Goal: Task Accomplishment & Management: Manage account settings

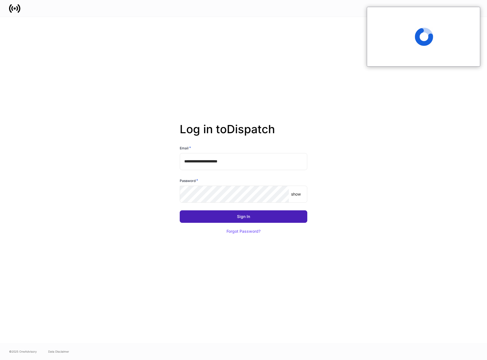
click at [254, 216] on button "Sign In" at bounding box center [244, 216] width 128 height 12
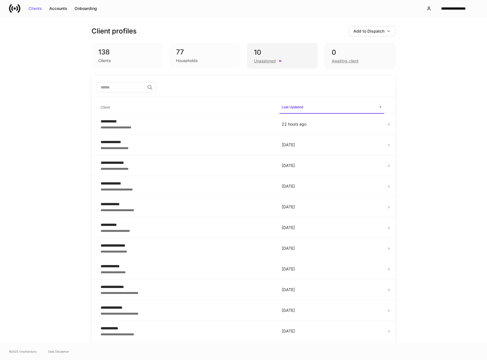
click at [290, 58] on div "Unassigned" at bounding box center [282, 60] width 57 height 7
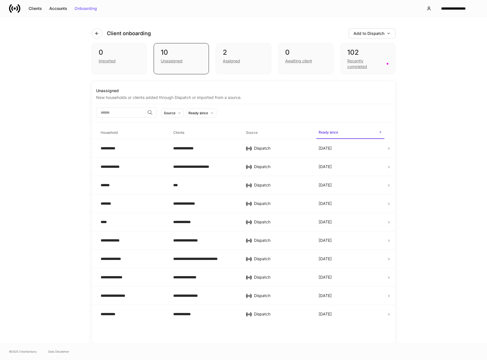
click at [435, 133] on div "**********" at bounding box center [243, 180] width 487 height 326
click at [173, 149] on div "**********" at bounding box center [204, 148] width 63 height 6
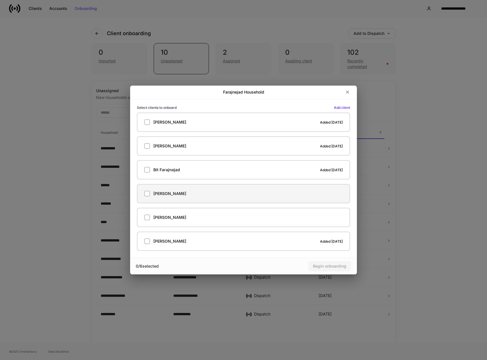
click at [198, 192] on div "Bita Shadimehr" at bounding box center [243, 194] width 198 height 6
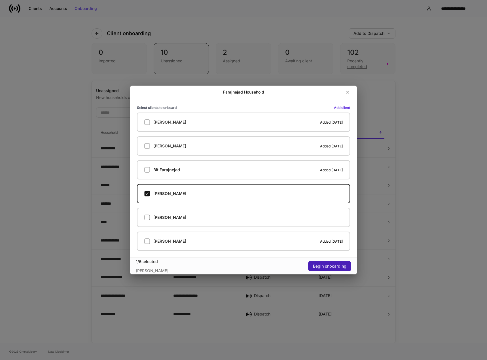
click at [321, 267] on div "Begin onboarding" at bounding box center [329, 266] width 33 height 4
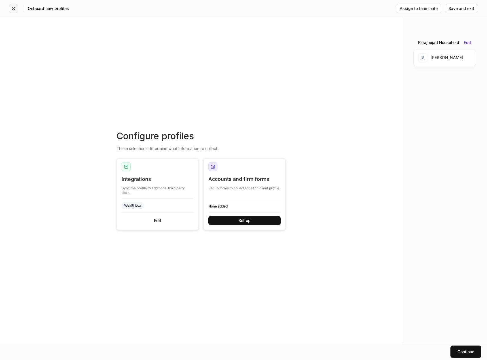
click at [15, 8] on icon "button" at bounding box center [13, 8] width 5 height 5
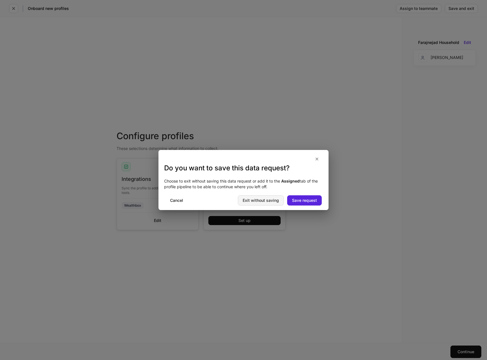
click at [265, 201] on div "Exit without saving" at bounding box center [261, 200] width 36 height 4
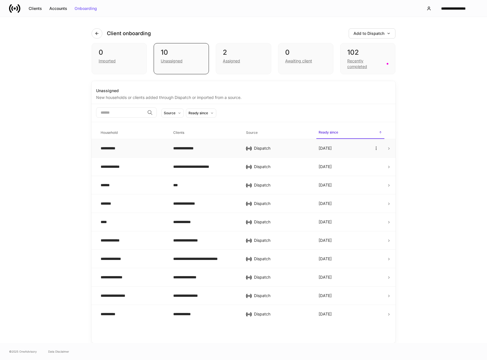
click at [236, 145] on div "**********" at bounding box center [204, 148] width 63 height 6
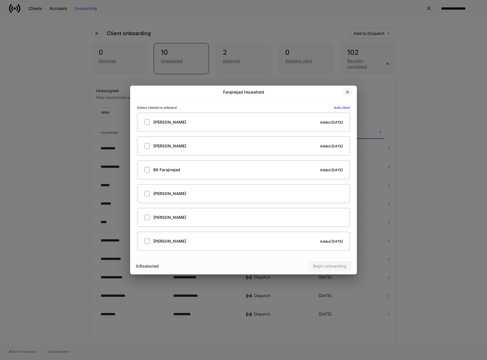
click at [347, 92] on icon "button" at bounding box center [347, 92] width 2 height 2
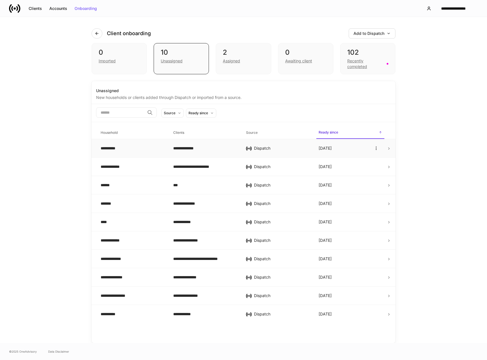
click at [385, 148] on td "Sep 9" at bounding box center [350, 148] width 73 height 18
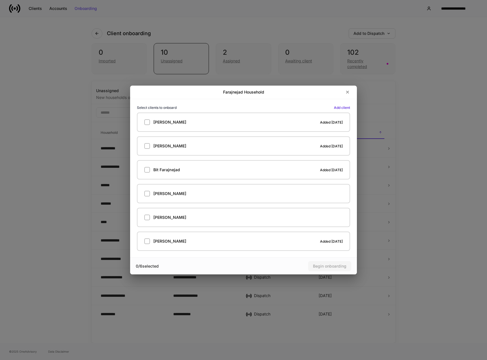
click at [350, 106] on div "Select clients to onboard Add client Arshia Farajnejad Added Aug 27 Behdad Fara…" at bounding box center [243, 178] width 227 height 158
click at [348, 95] on button "button" at bounding box center [348, 92] width 10 height 9
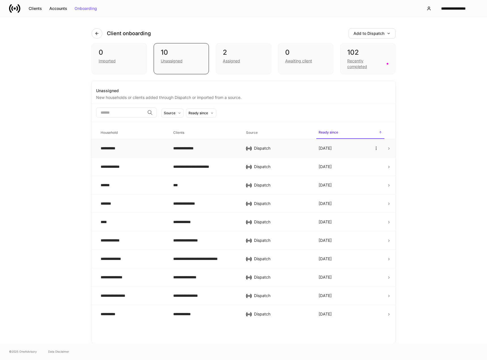
click at [388, 148] on icon at bounding box center [388, 149] width 1 height 2
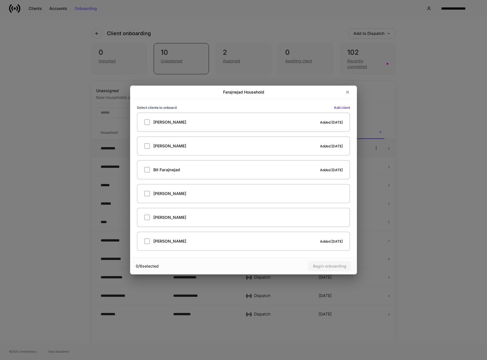
click at [388, 148] on div "Farajnejad Household Select clients to onboard Add client Arshia Farajnejad Add…" at bounding box center [243, 180] width 487 height 360
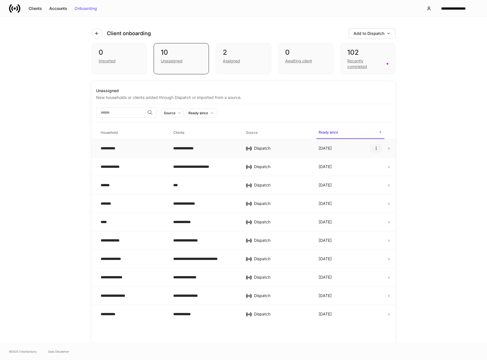
click at [375, 149] on icon "button" at bounding box center [376, 148] width 5 height 5
click at [368, 163] on li "Rename household" at bounding box center [359, 161] width 44 height 9
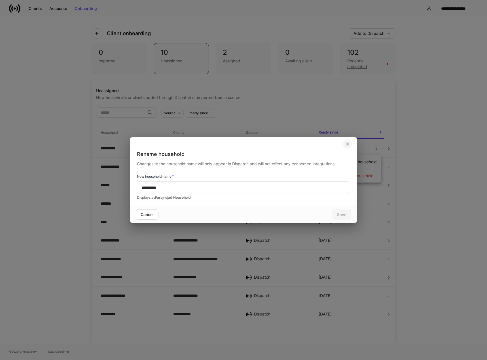
click at [346, 146] on button "button" at bounding box center [348, 143] width 10 height 9
